Goal: Find contact information: Find contact information

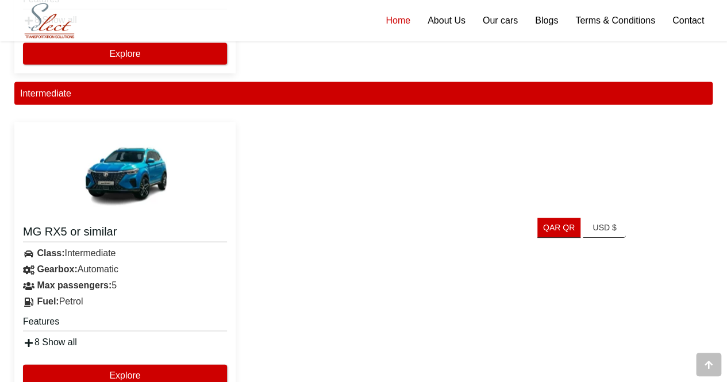
scroll to position [1092, 0]
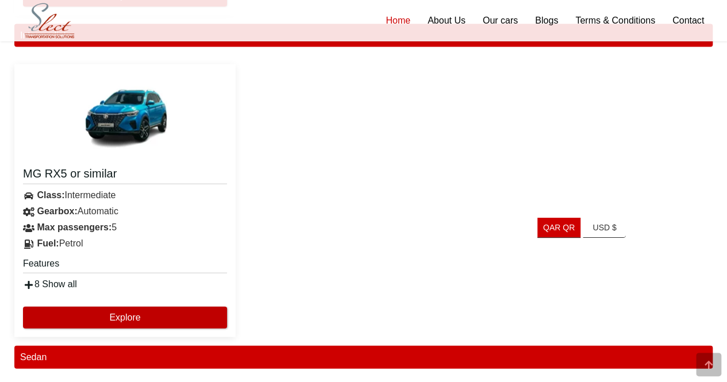
click at [92, 318] on button "Explore" at bounding box center [125, 318] width 204 height 22
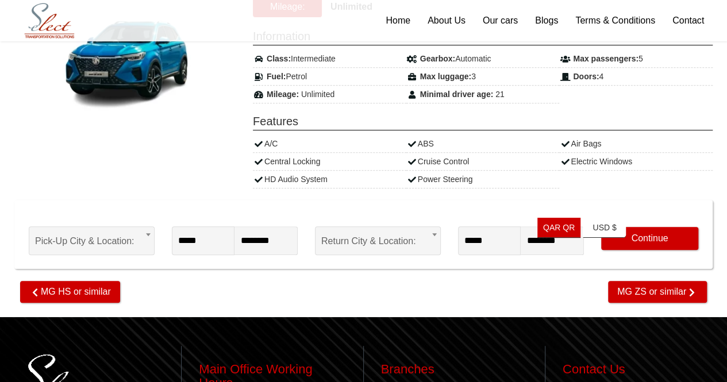
scroll to position [115, 0]
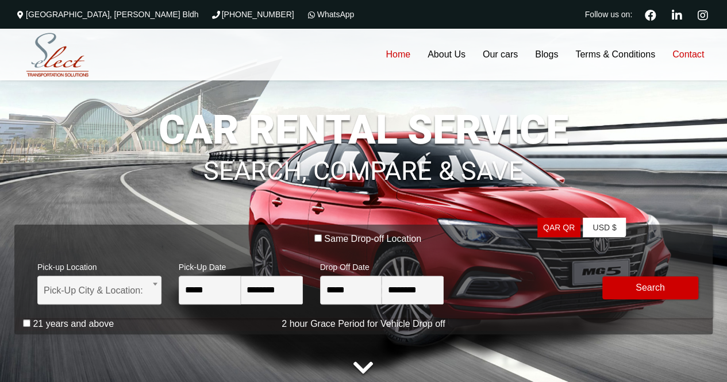
click at [691, 52] on link "Contact" at bounding box center [688, 55] width 49 height 52
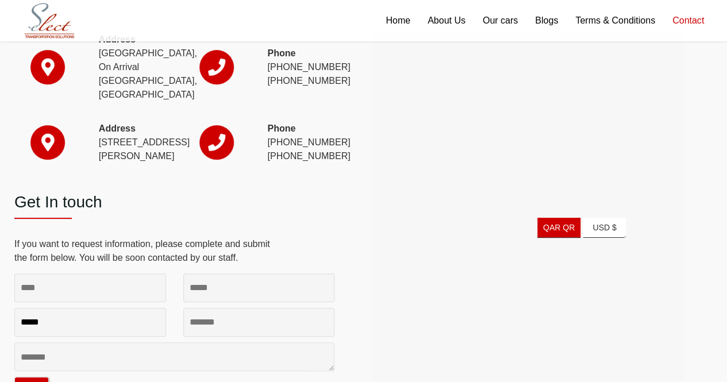
scroll to position [115, 0]
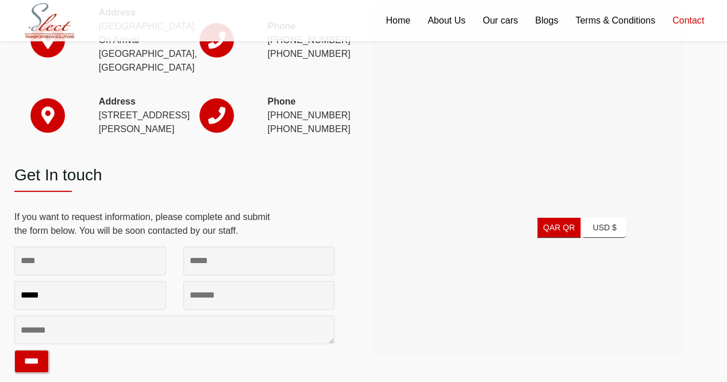
click at [664, 350] on div at bounding box center [528, 179] width 306 height 345
click at [54, 124] on span at bounding box center [47, 115] width 13 height 17
drag, startPoint x: 269, startPoint y: 120, endPoint x: 309, endPoint y: 175, distance: 67.9
click at [309, 136] on p "Phone [PHONE_NUMBER] [PHONE_NUMBER]" at bounding box center [300, 115] width 67 height 41
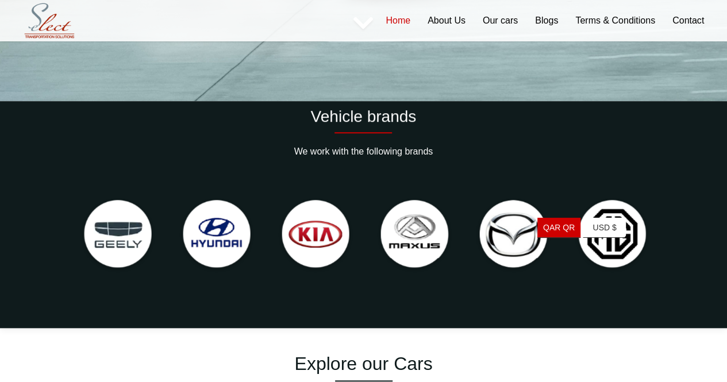
scroll to position [345, 0]
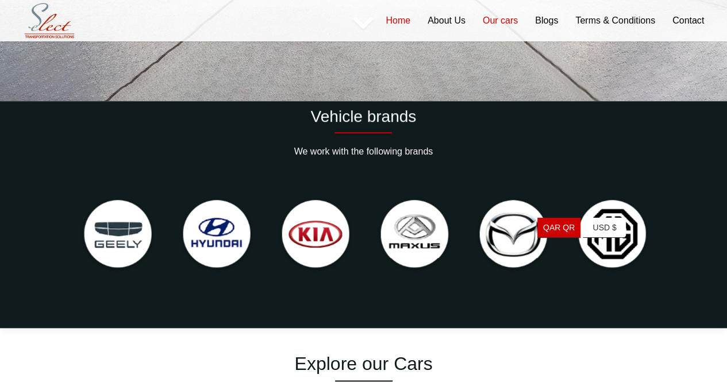
click at [506, 20] on link "Our cars" at bounding box center [500, 20] width 52 height 41
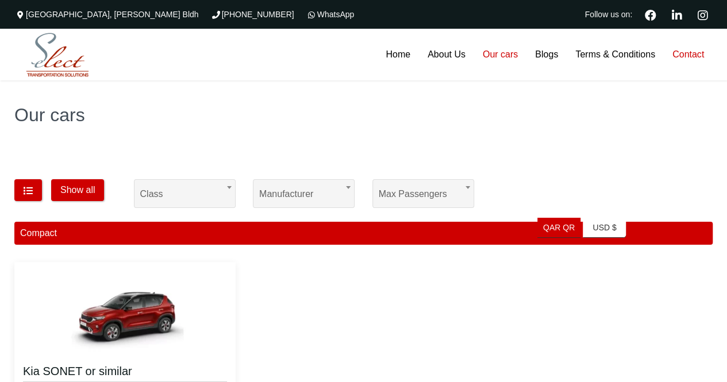
click at [688, 53] on link "Contact" at bounding box center [688, 55] width 49 height 52
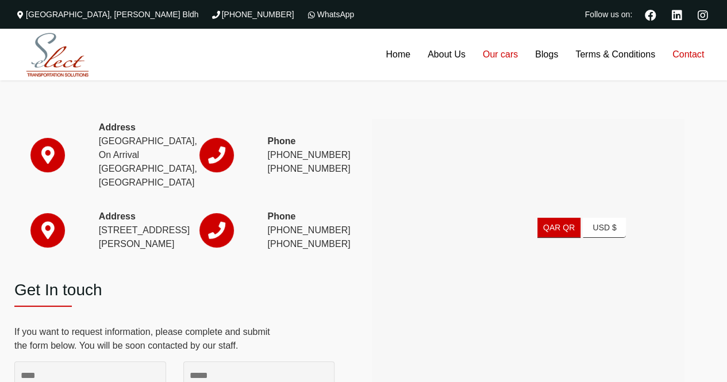
click at [504, 54] on link "Our cars" at bounding box center [500, 55] width 52 height 52
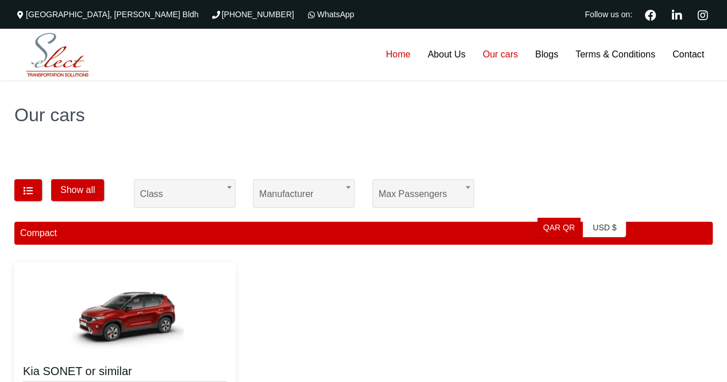
click at [393, 51] on link "Home" at bounding box center [398, 55] width 42 height 52
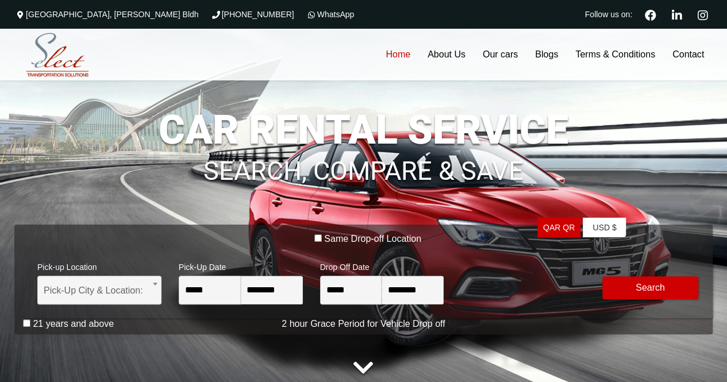
click at [363, 366] on link at bounding box center [363, 368] width 32 height 32
click at [366, 371] on link at bounding box center [363, 368] width 32 height 32
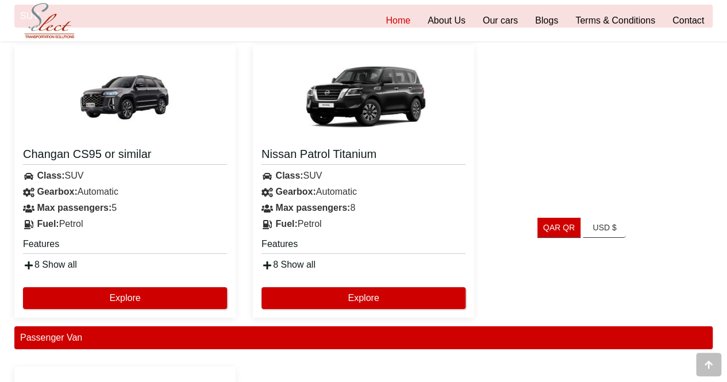
scroll to position [2012, 0]
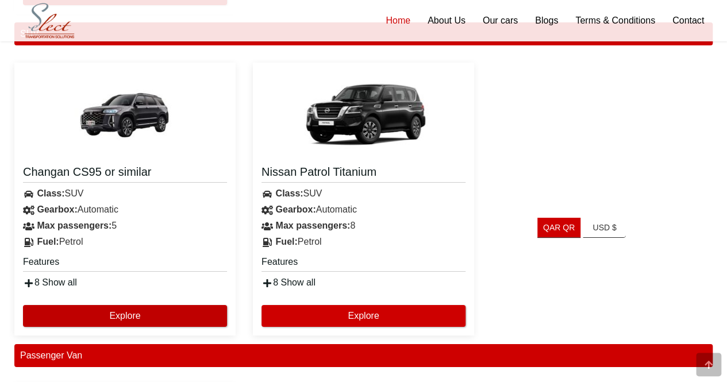
click at [91, 313] on button "Explore" at bounding box center [125, 316] width 204 height 22
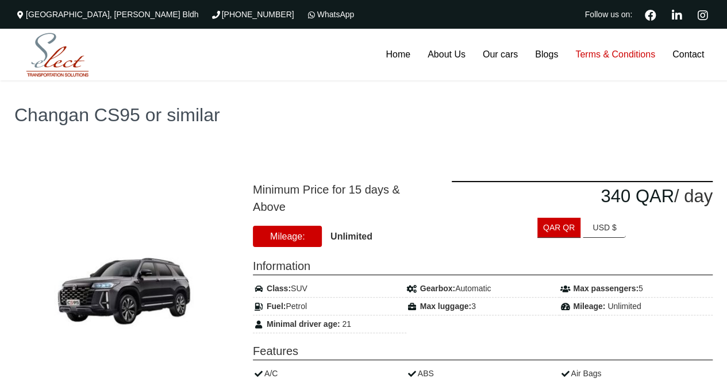
click at [616, 55] on link "Terms & Conditions" at bounding box center [615, 55] width 97 height 52
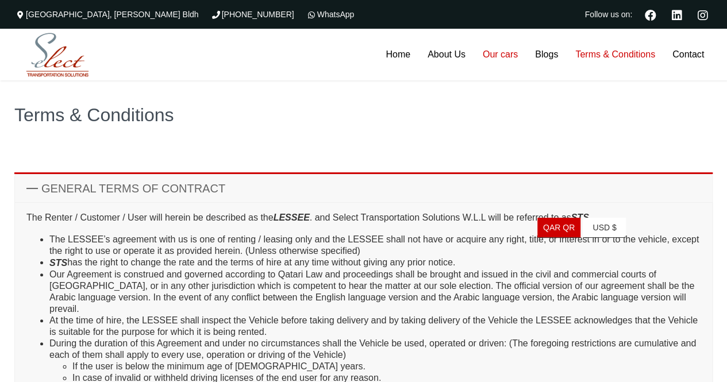
click at [509, 50] on link "Our cars" at bounding box center [500, 55] width 52 height 52
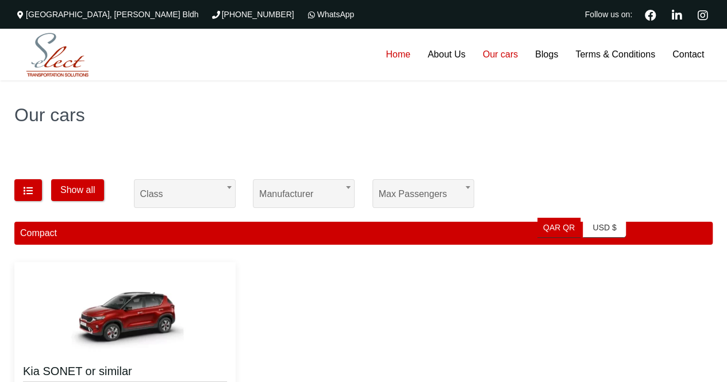
click at [388, 52] on link "Home" at bounding box center [398, 55] width 42 height 52
